Goal: Transaction & Acquisition: Book appointment/travel/reservation

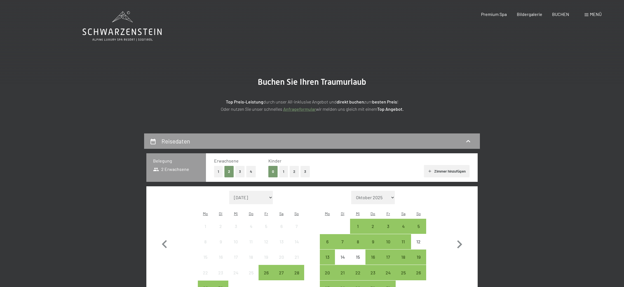
click at [292, 173] on button "2" at bounding box center [294, 171] width 9 height 11
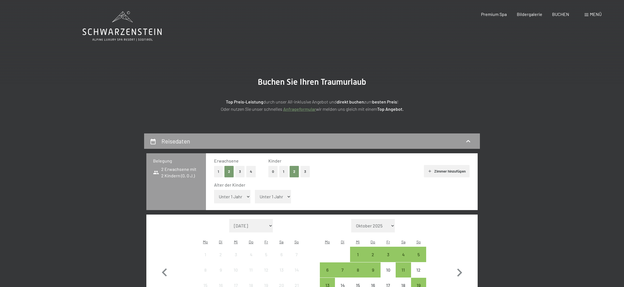
select select "8"
select select "13"
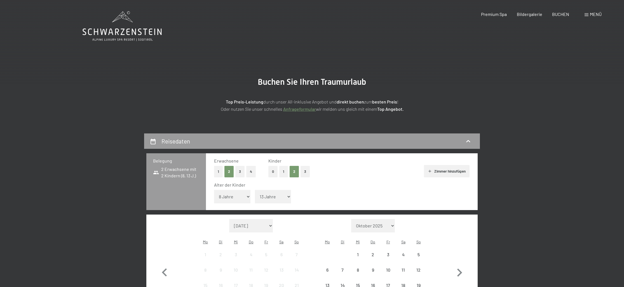
scroll to position [0, 0]
click at [333, 182] on div "Alter der Kinder" at bounding box center [339, 185] width 251 height 6
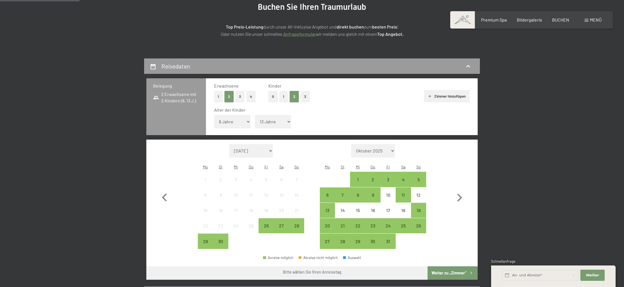
scroll to position [84, 0]
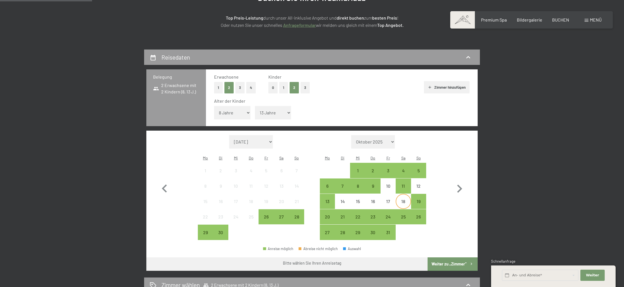
click at [409, 199] on div "18" at bounding box center [403, 206] width 14 height 14
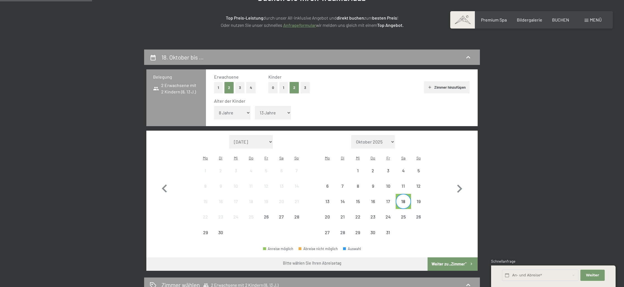
click at [409, 199] on div "18" at bounding box center [403, 206] width 14 height 14
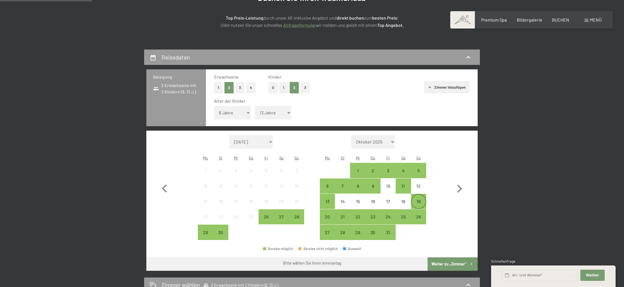
click at [419, 199] on div "19" at bounding box center [419, 206] width 14 height 14
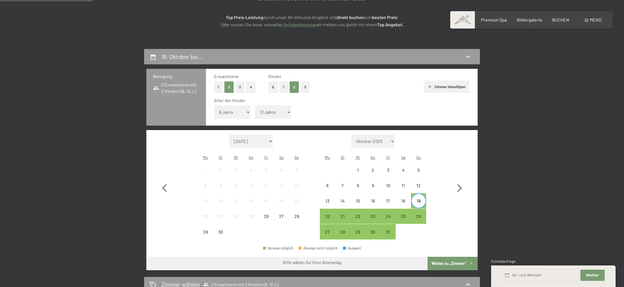
scroll to position [85, 0]
click at [328, 214] on div "20" at bounding box center [327, 221] width 14 height 14
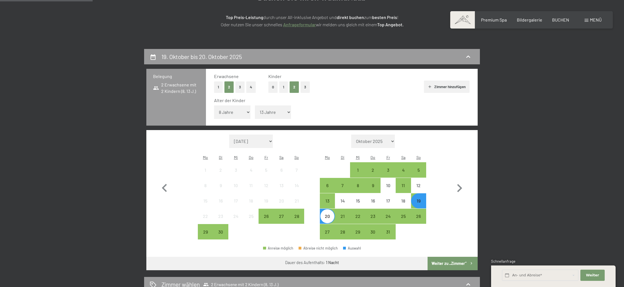
click at [330, 214] on div "20" at bounding box center [327, 221] width 14 height 14
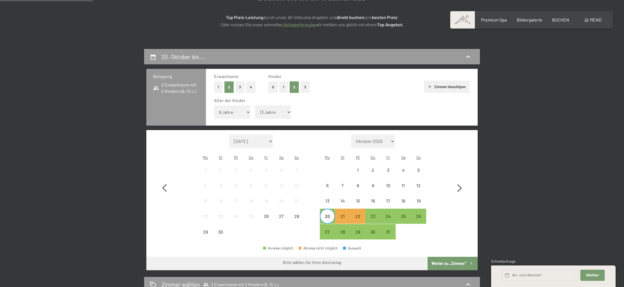
click at [327, 214] on div "20" at bounding box center [327, 221] width 14 height 14
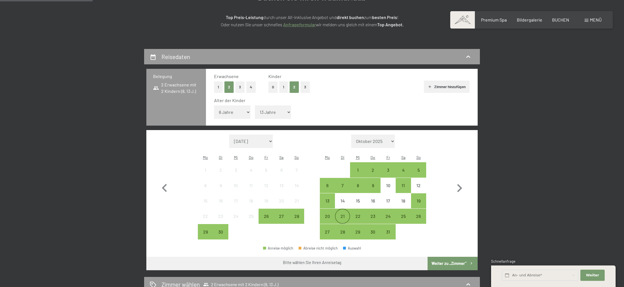
click at [345, 214] on div "21" at bounding box center [343, 221] width 14 height 14
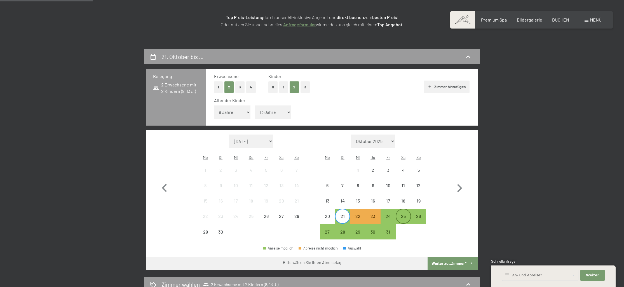
click at [403, 214] on div "25" at bounding box center [403, 221] width 14 height 14
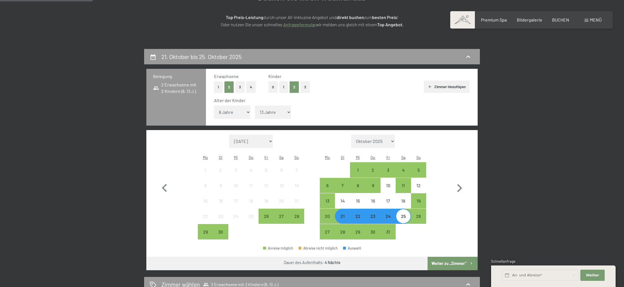
click at [450, 257] on button "Weiter zu „Zimmer“" at bounding box center [453, 263] width 50 height 13
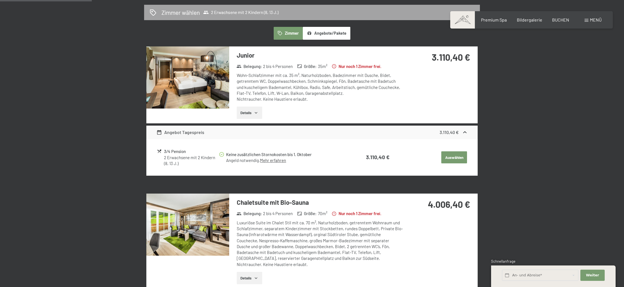
scroll to position [151, 0]
